Goal: Information Seeking & Learning: Learn about a topic

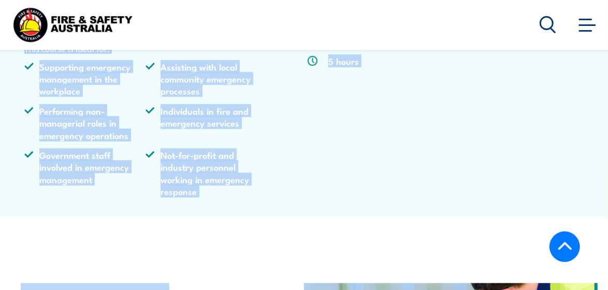
scroll to position [499, 0]
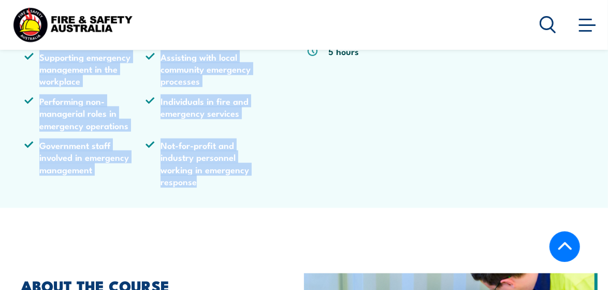
drag, startPoint x: 58, startPoint y: 92, endPoint x: 267, endPoint y: 167, distance: 222.9
click at [267, 167] on div "VU23310 Apply awareness of the Australasian Inter-service Incident Management S…" at bounding box center [304, 50] width 560 height 289
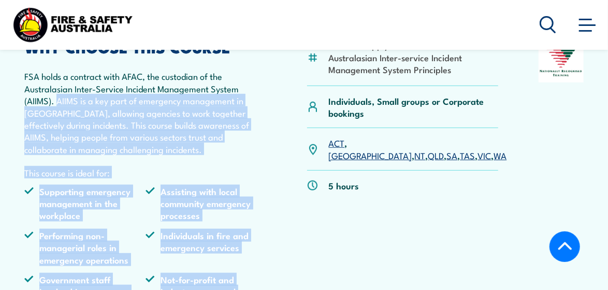
scroll to position [343, 0]
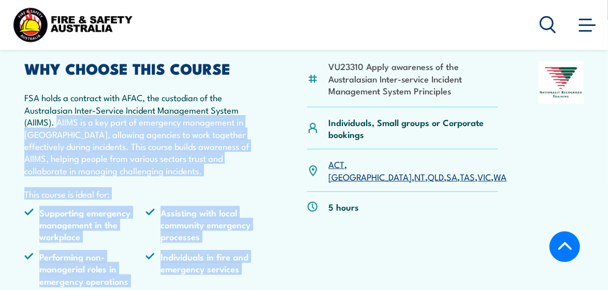
copy div "AIIMS is a key part of emergency management in [GEOGRAPHIC_DATA], allowing agen…"
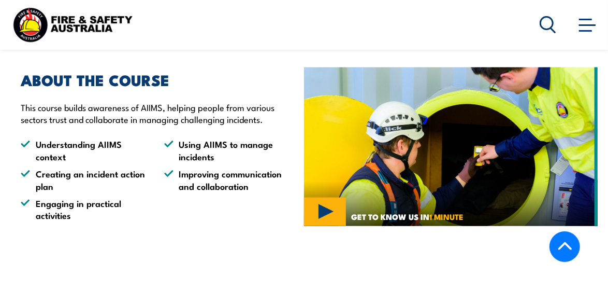
scroll to position [706, 0]
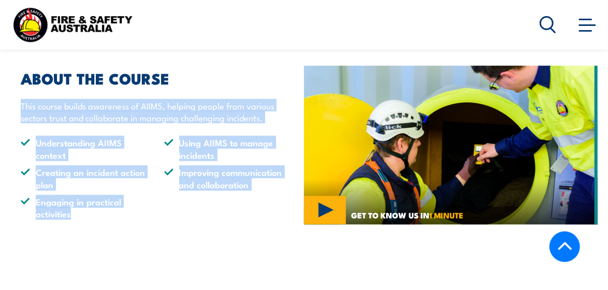
drag, startPoint x: 21, startPoint y: 93, endPoint x: 112, endPoint y: 197, distance: 139.2
click at [111, 197] on div "ABOUT THE COURSE This course builds awareness of AIIMS, helping people from var…" at bounding box center [149, 145] width 278 height 149
copy div "This course builds awareness of AIIMS, helping people from various sectors trus…"
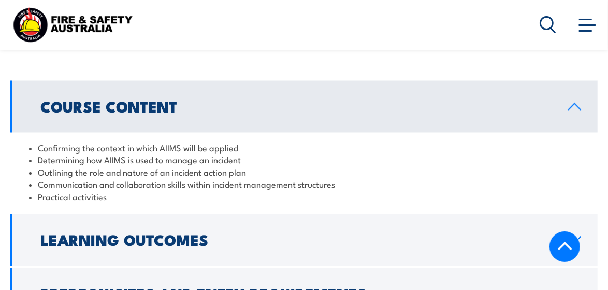
scroll to position [913, 0]
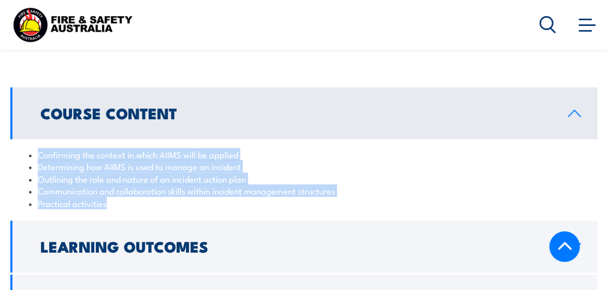
drag, startPoint x: 35, startPoint y: 139, endPoint x: 135, endPoint y: 195, distance: 114.4
click at [135, 195] on ul "Confirming the context in which AIIMS will be applied Determining how AIIMS is …" at bounding box center [304, 179] width 550 height 61
copy ul "Confirming the context in which AIIMS will be applied Determining how AIIMS is …"
